Goal: Information Seeking & Learning: Learn about a topic

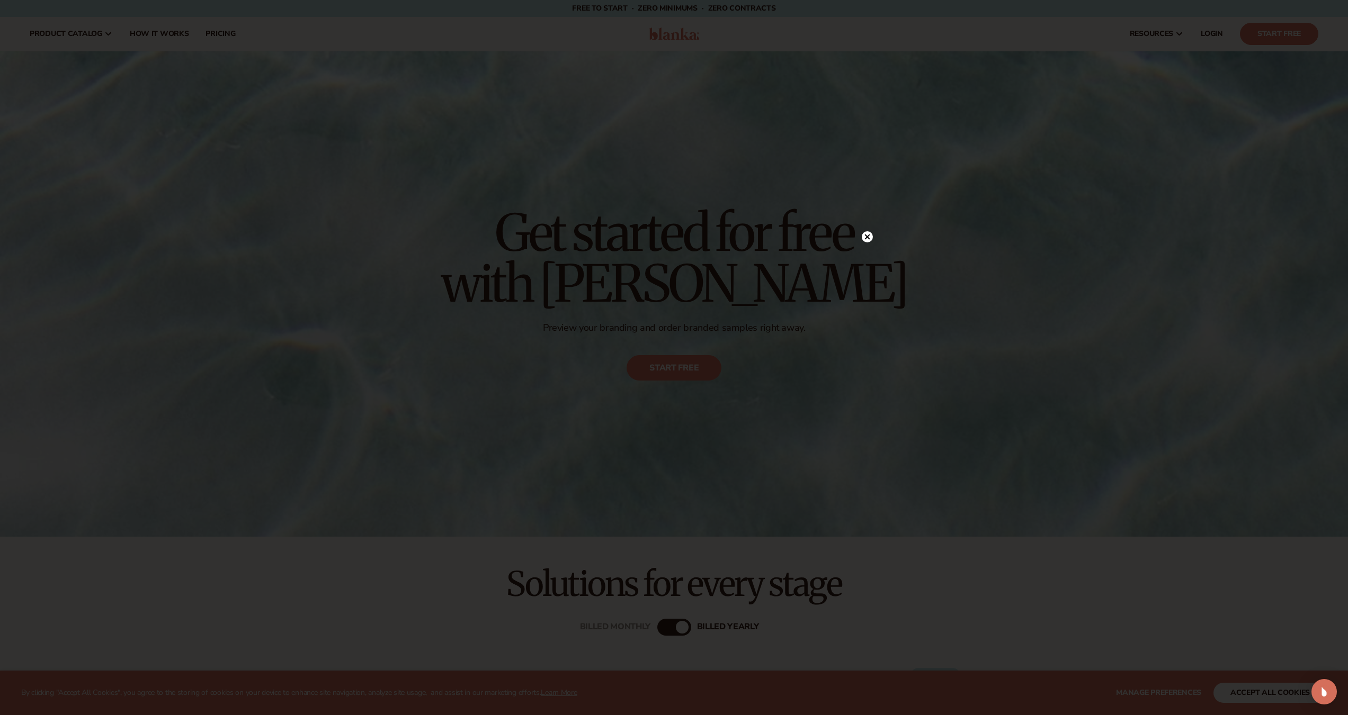
click at [872, 231] on div at bounding box center [867, 237] width 11 height 19
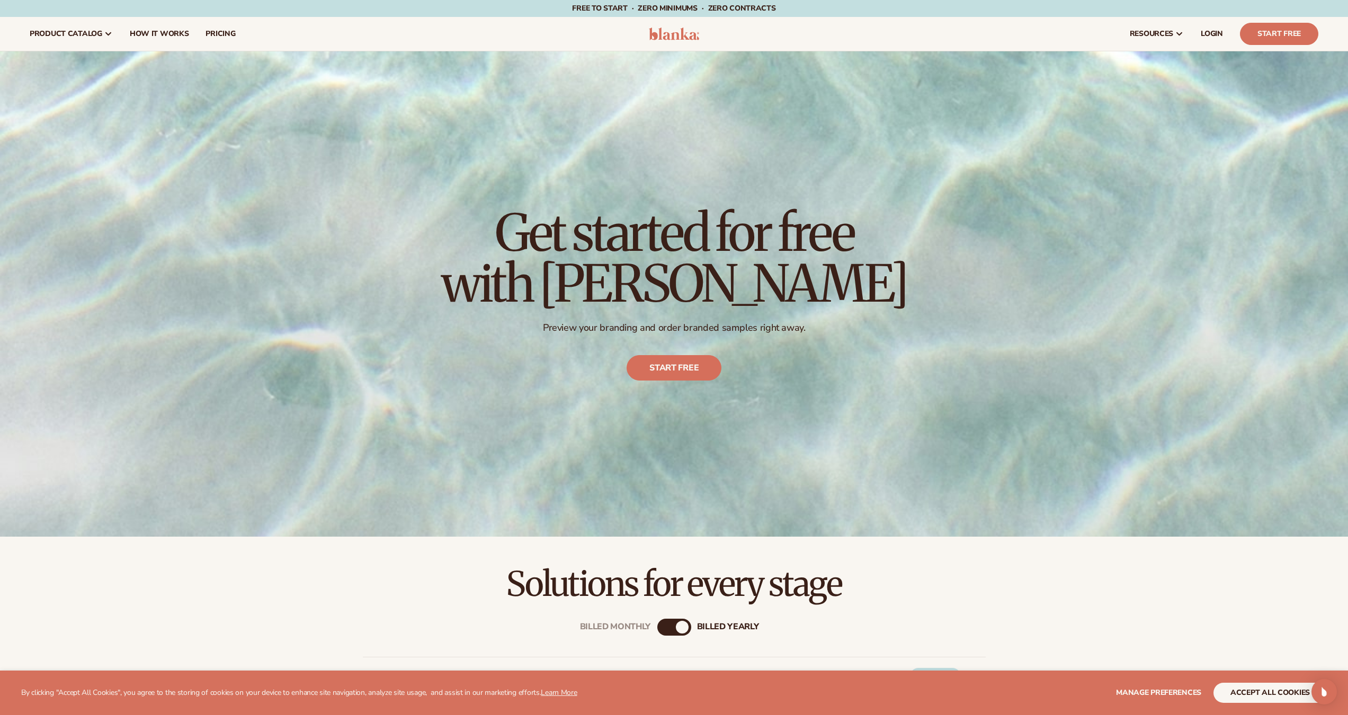
drag, startPoint x: 374, startPoint y: 415, endPoint x: 217, endPoint y: 126, distance: 329.9
drag, startPoint x: 369, startPoint y: 400, endPoint x: 193, endPoint y: -39, distance: 472.4
click at [156, 34] on span "How It Works" at bounding box center [159, 34] width 59 height 8
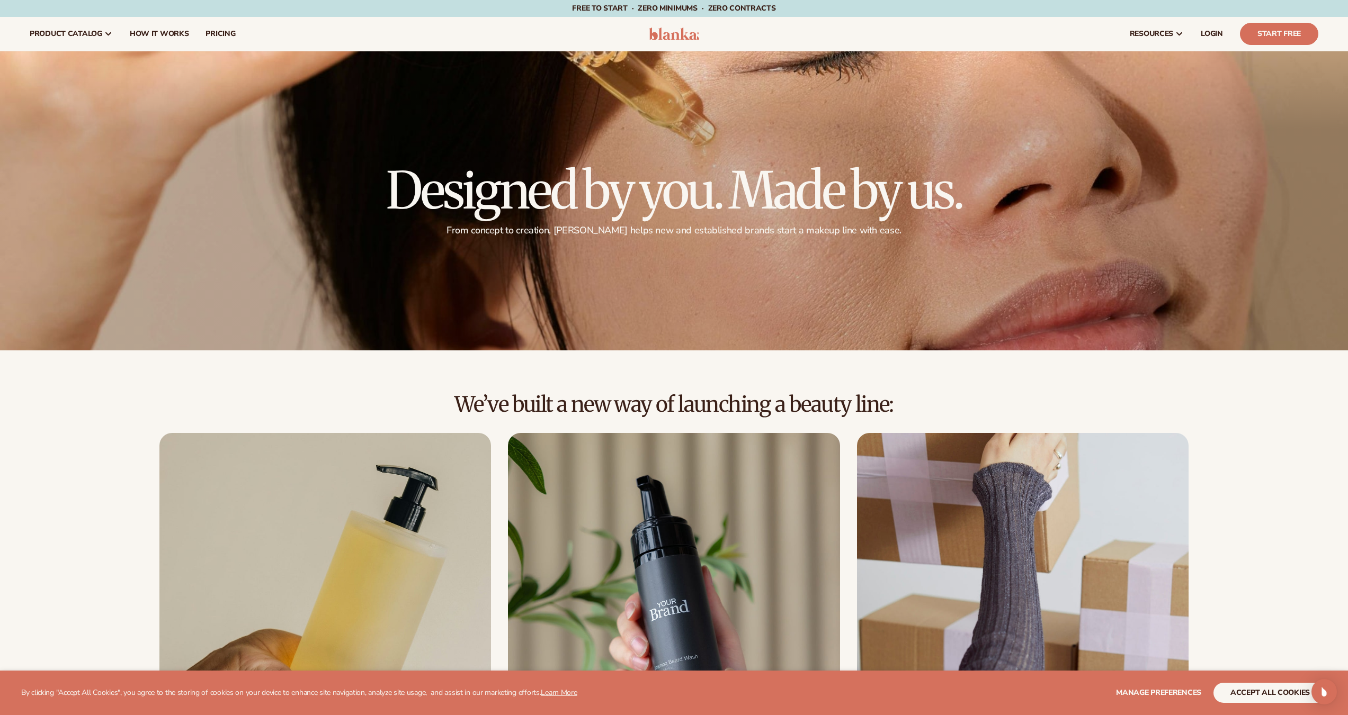
drag, startPoint x: 261, startPoint y: 422, endPoint x: 225, endPoint y: 75, distance: 348.7
click at [223, 32] on span "pricing" at bounding box center [220, 34] width 30 height 8
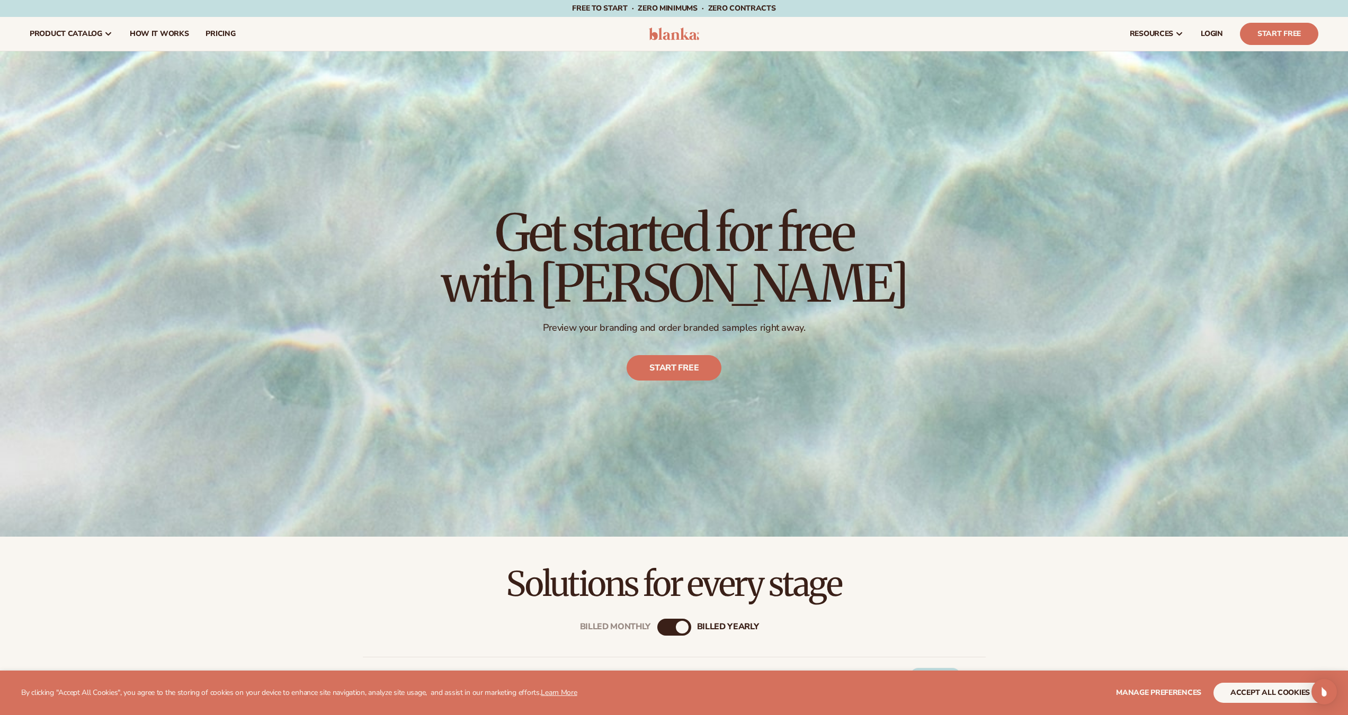
drag, startPoint x: 140, startPoint y: 74, endPoint x: 99, endPoint y: -39, distance: 119.9
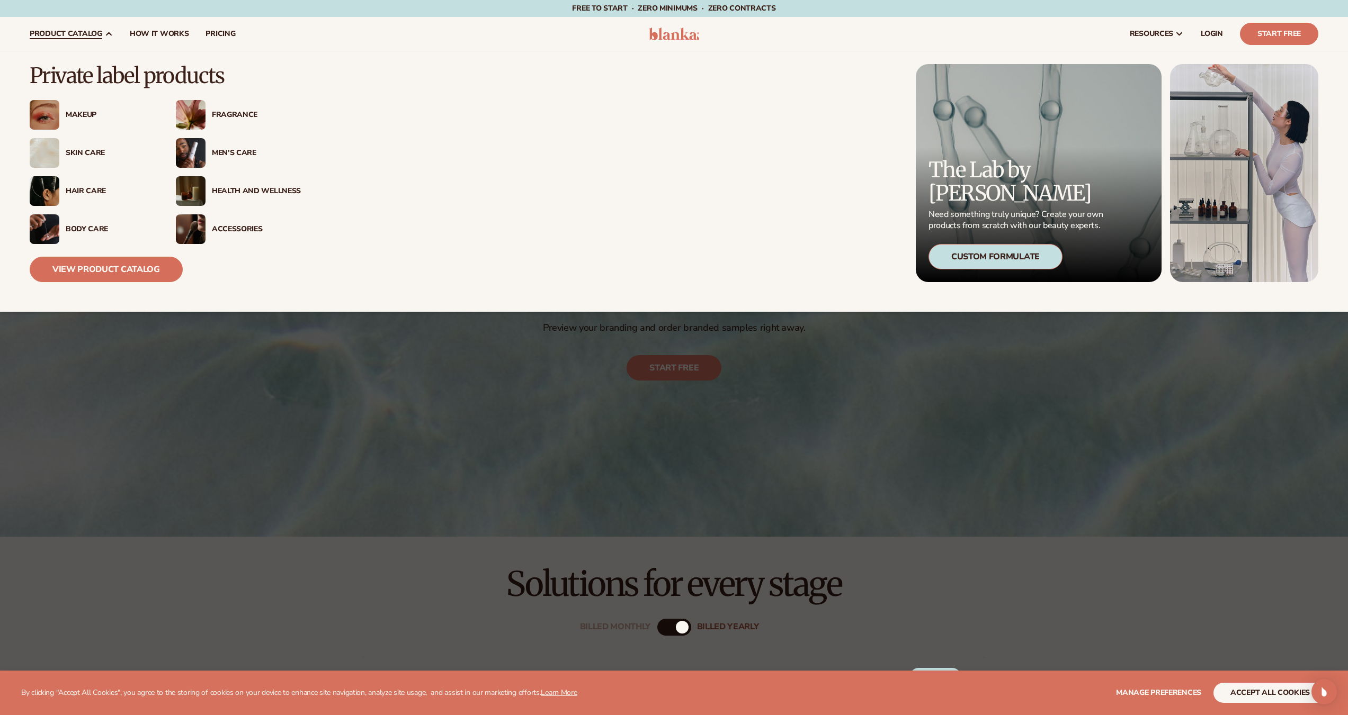
click at [401, 230] on div "Private label products Makeup" at bounding box center [305, 173] width 551 height 218
